Goal: Obtain resource: Obtain resource

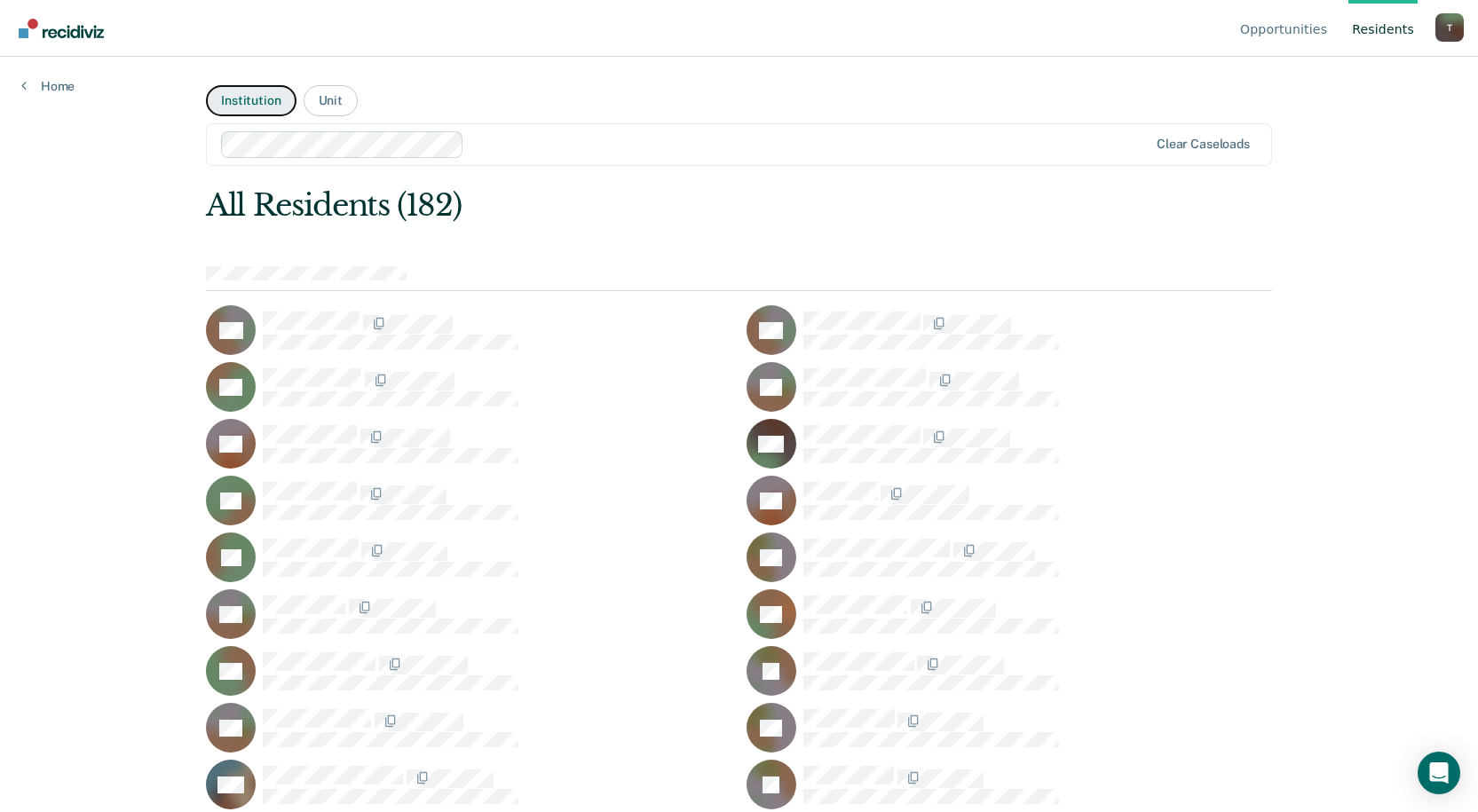
click at [229, 102] on button "Institution" at bounding box center [250, 101] width 90 height 31
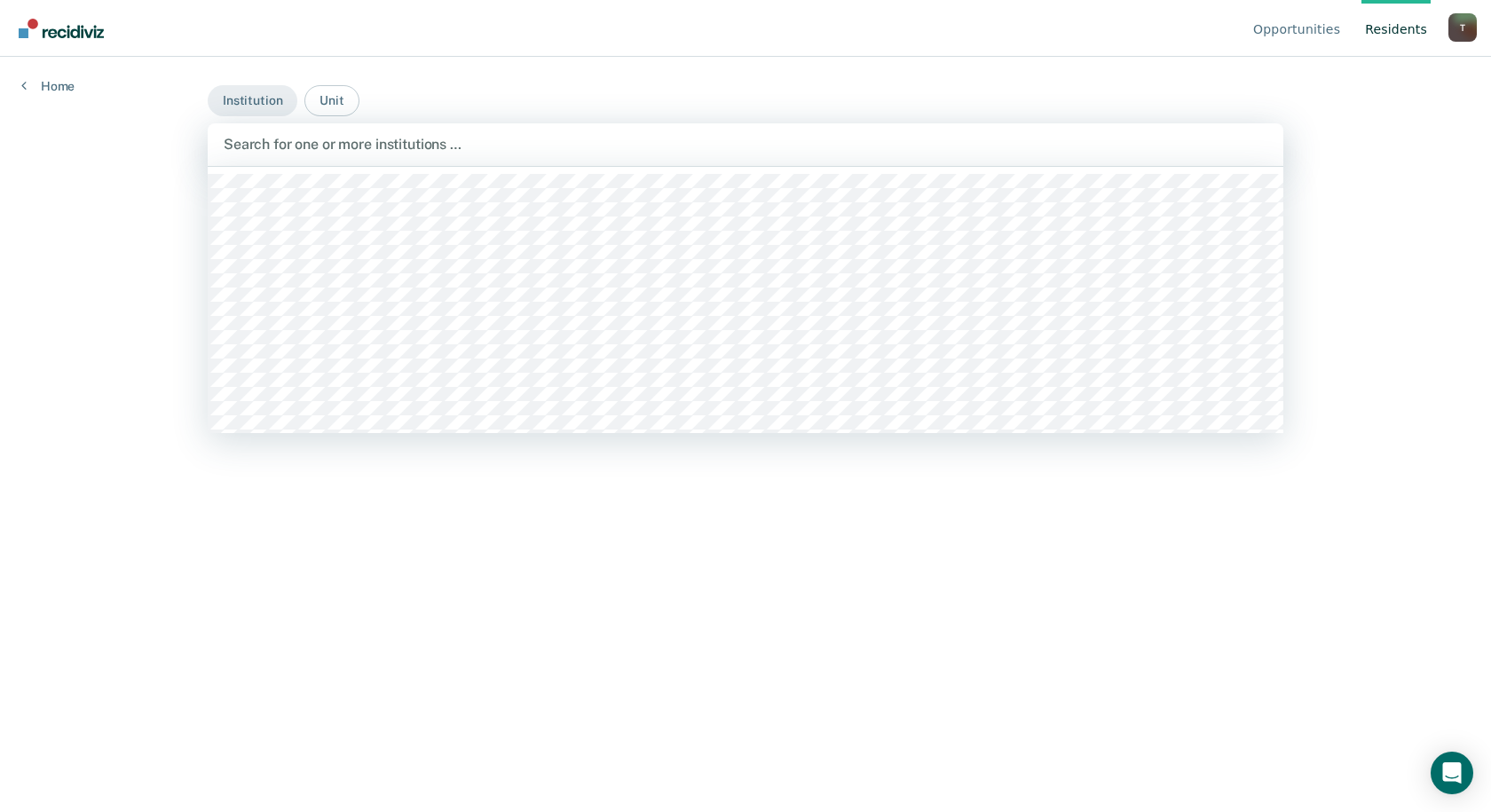
click at [409, 148] on div at bounding box center [745, 144] width 1043 height 21
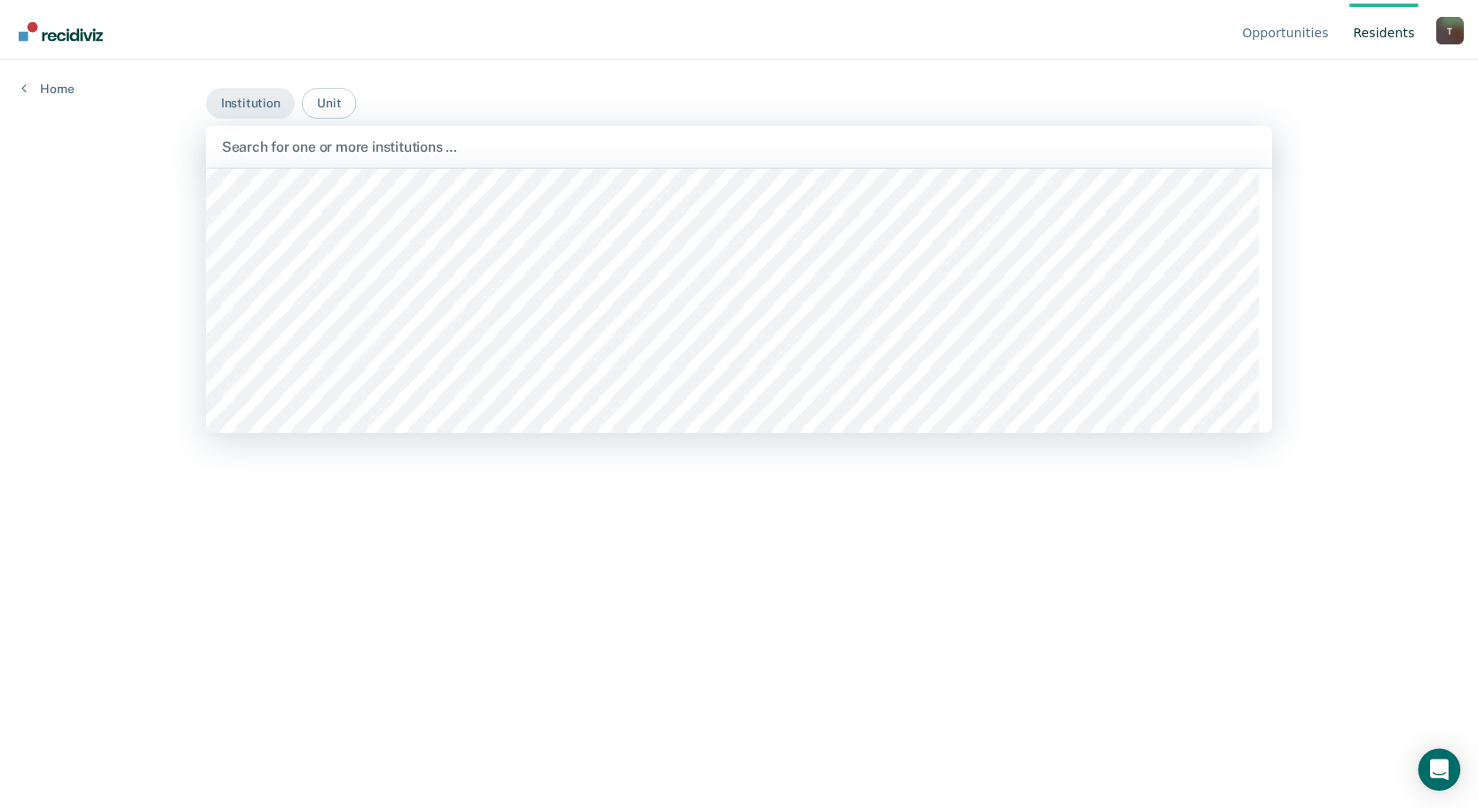
scroll to position [621, 0]
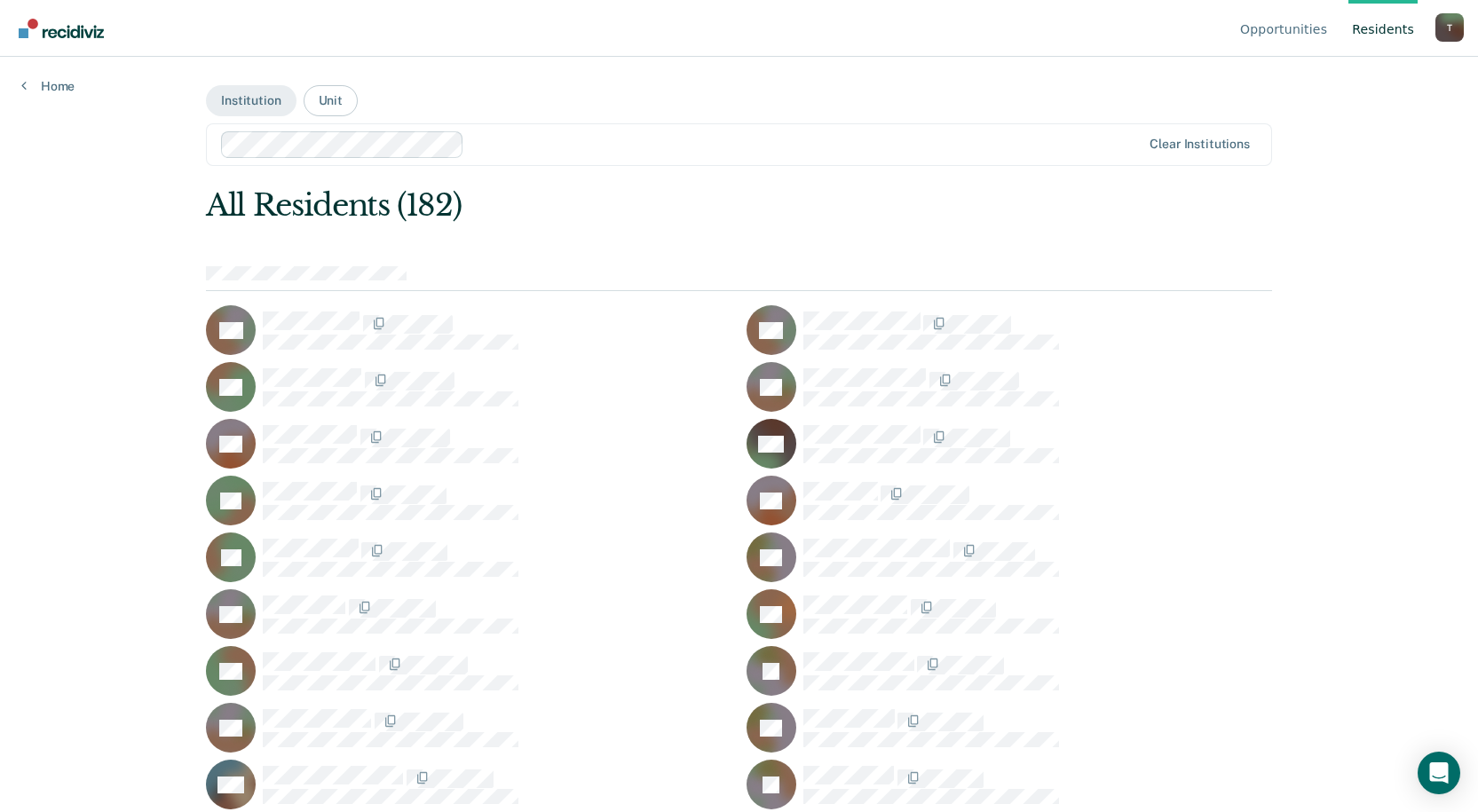
click at [717, 429] on div "Opportunities Resident s [PERSON_NAME][EMAIL_ADDRESS][PERSON_NAME][DOMAIN_NAME]…" at bounding box center [739, 406] width 1478 height 812
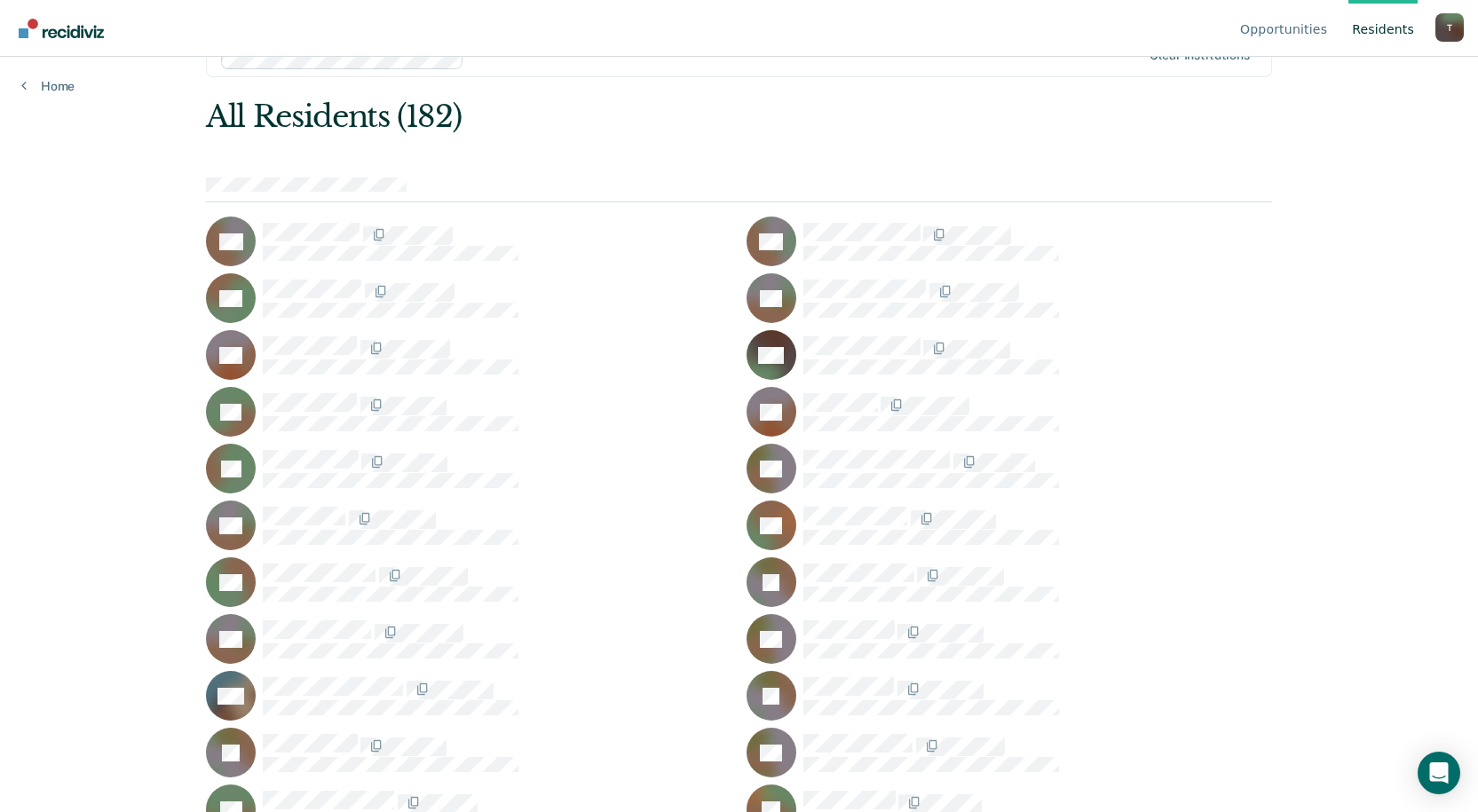
scroll to position [0, 0]
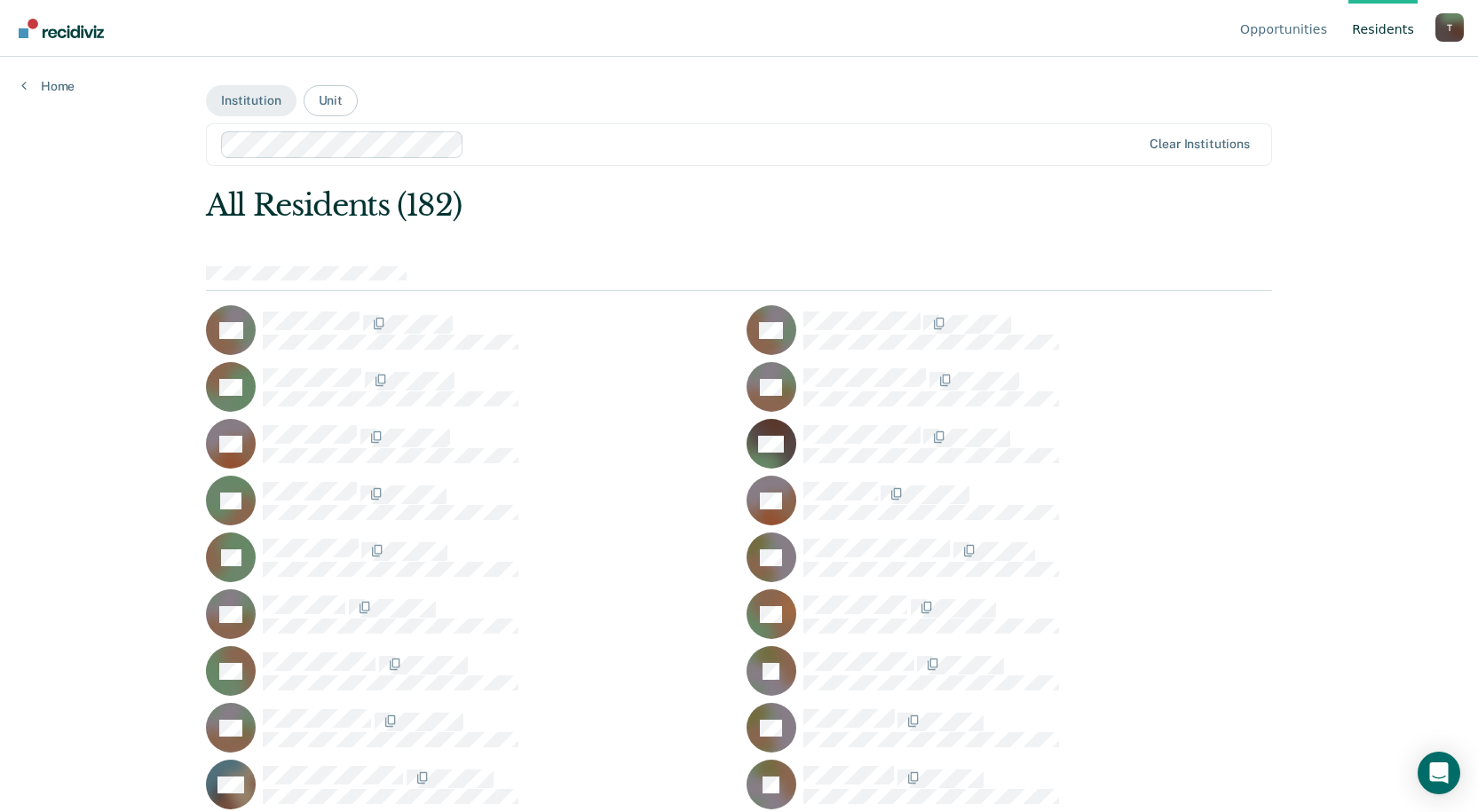
click at [717, 279] on div "Opportunities Resident s [PERSON_NAME][EMAIL_ADDRESS][PERSON_NAME][DOMAIN_NAME]…" at bounding box center [739, 406] width 1478 height 812
click at [717, 184] on div "Opportunities Resident s [PERSON_NAME][EMAIL_ADDRESS][PERSON_NAME][DOMAIN_NAME]…" at bounding box center [739, 406] width 1478 height 812
click at [717, 342] on div at bounding box center [1037, 330] width 469 height 37
click at [717, 178] on div "Opportunities Resident s [PERSON_NAME][EMAIL_ADDRESS][PERSON_NAME][DOMAIN_NAME]…" at bounding box center [739, 406] width 1478 height 812
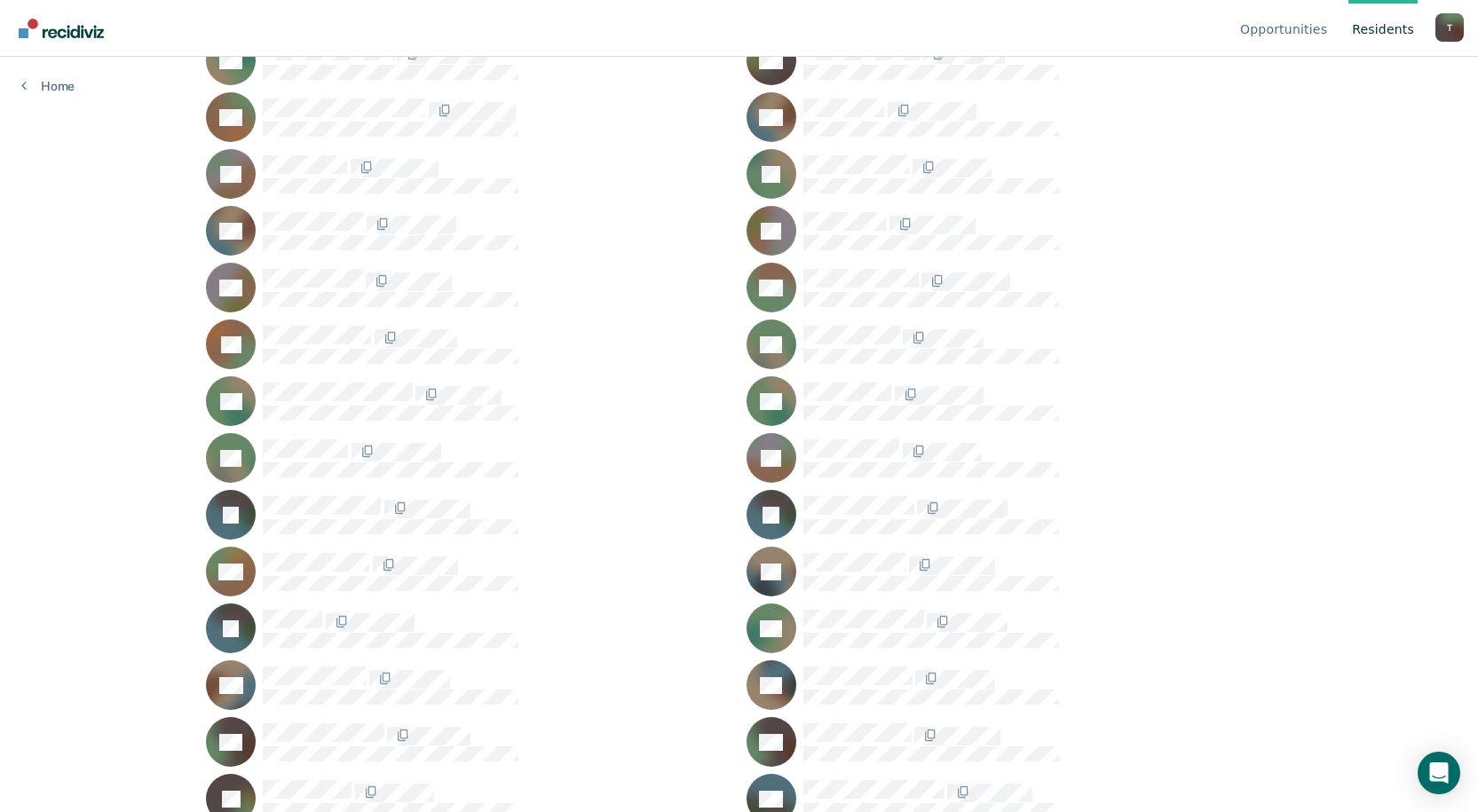
scroll to position [1154, 0]
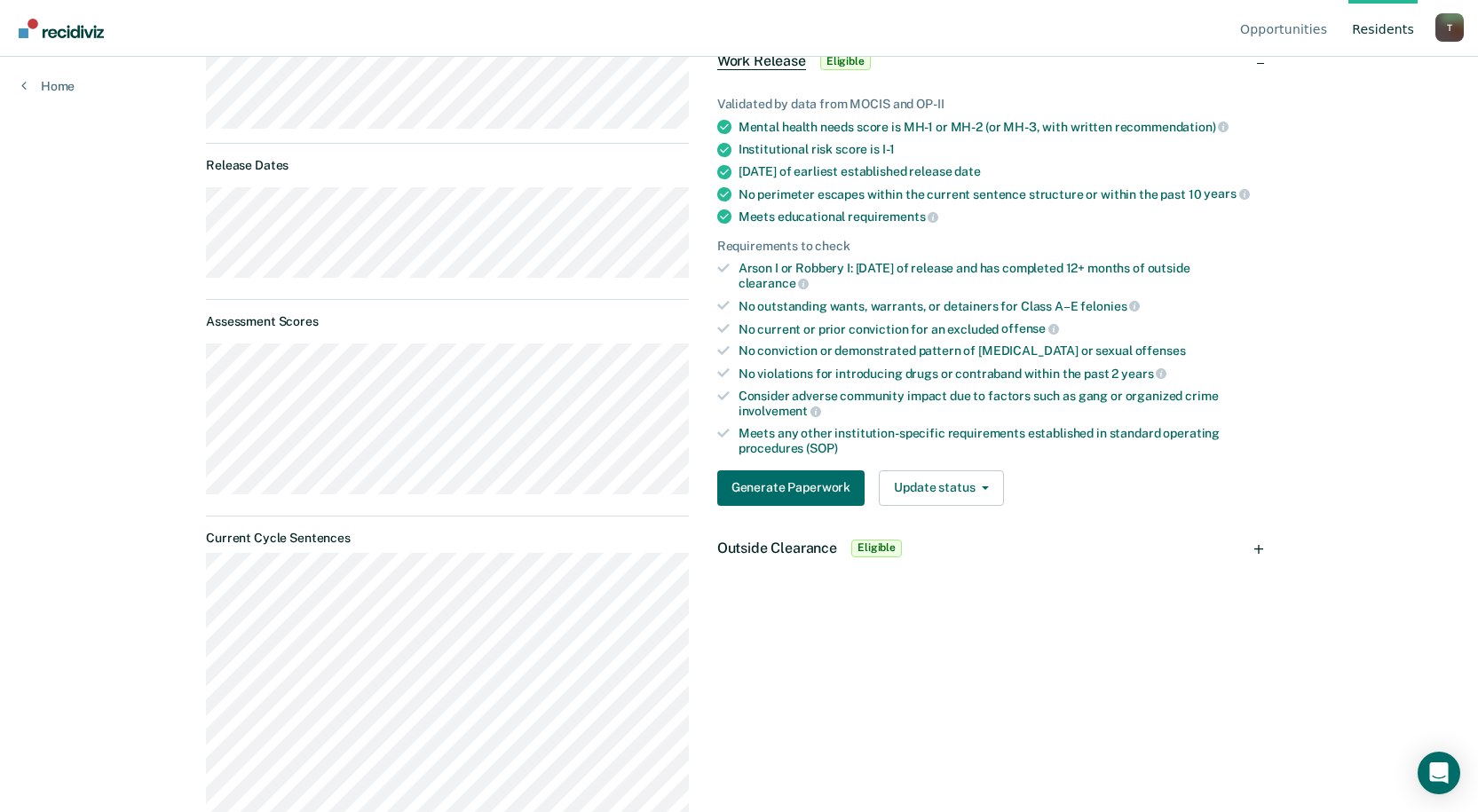
scroll to position [89, 0]
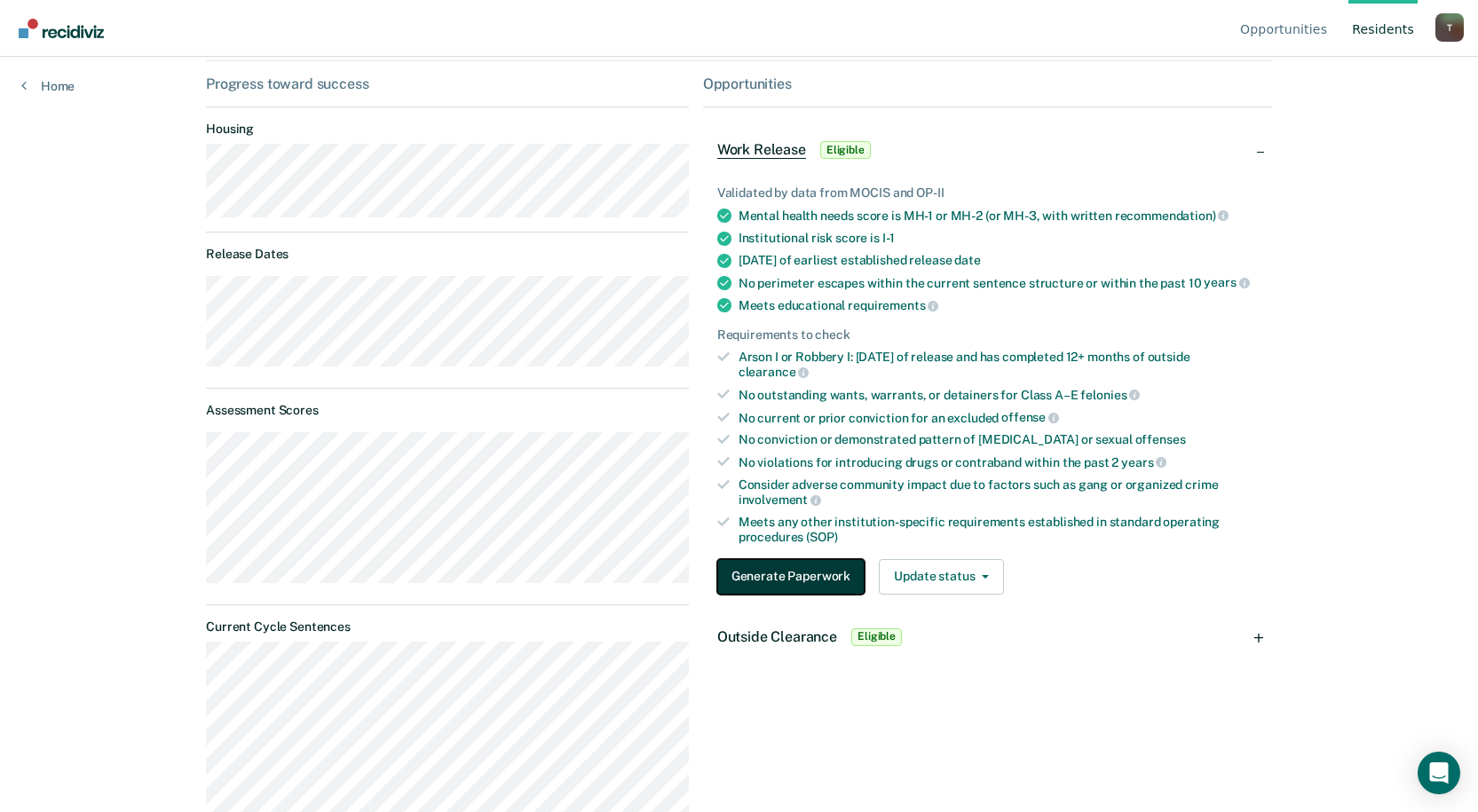
click at [717, 567] on button "Generate Paperwork" at bounding box center [791, 576] width 148 height 35
